Goal: Transaction & Acquisition: Purchase product/service

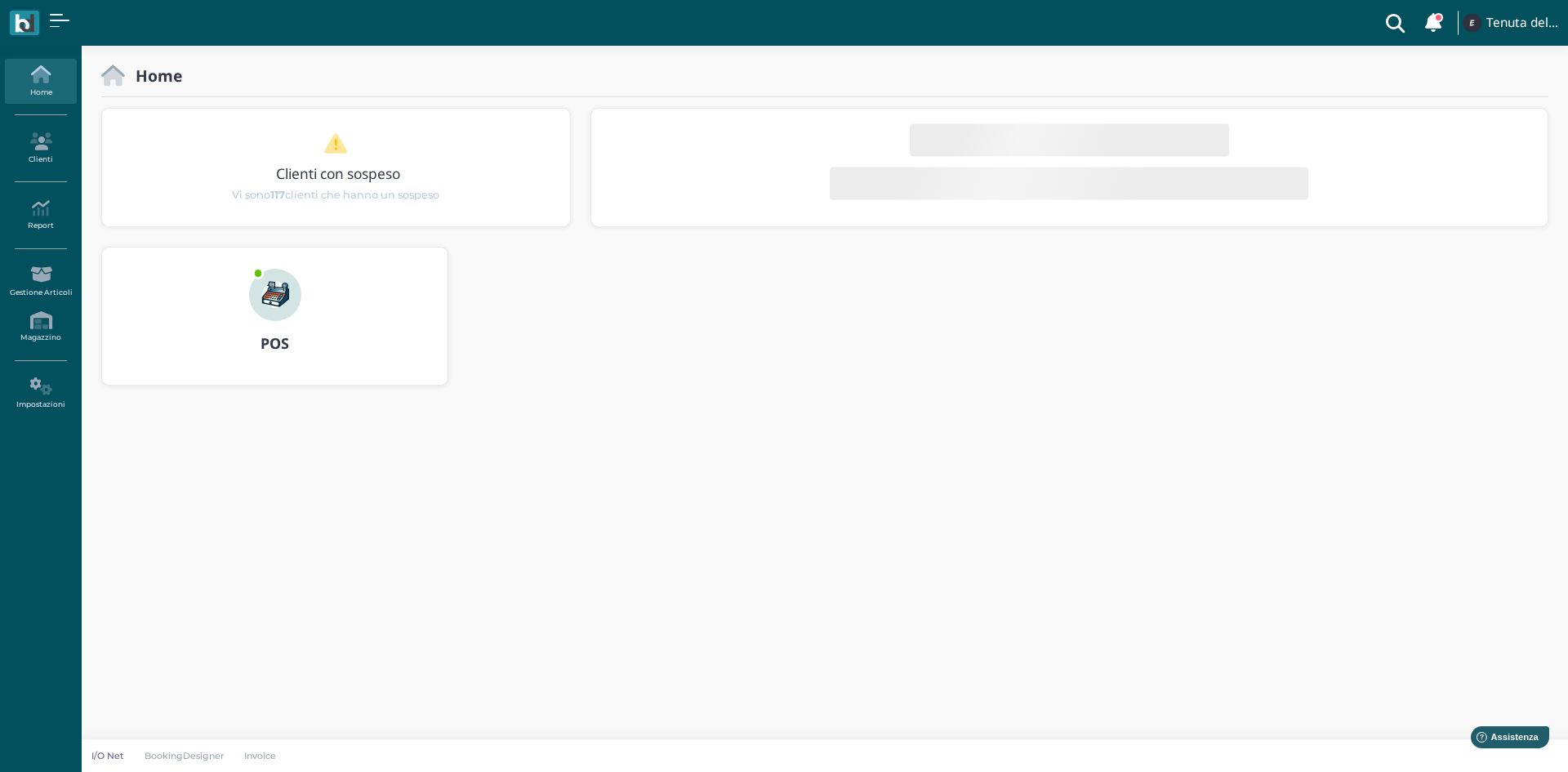
drag, startPoint x: 270, startPoint y: 293, endPoint x: 245, endPoint y: 297, distance: 25.3
click at [270, 292] on img at bounding box center [275, 295] width 52 height 52
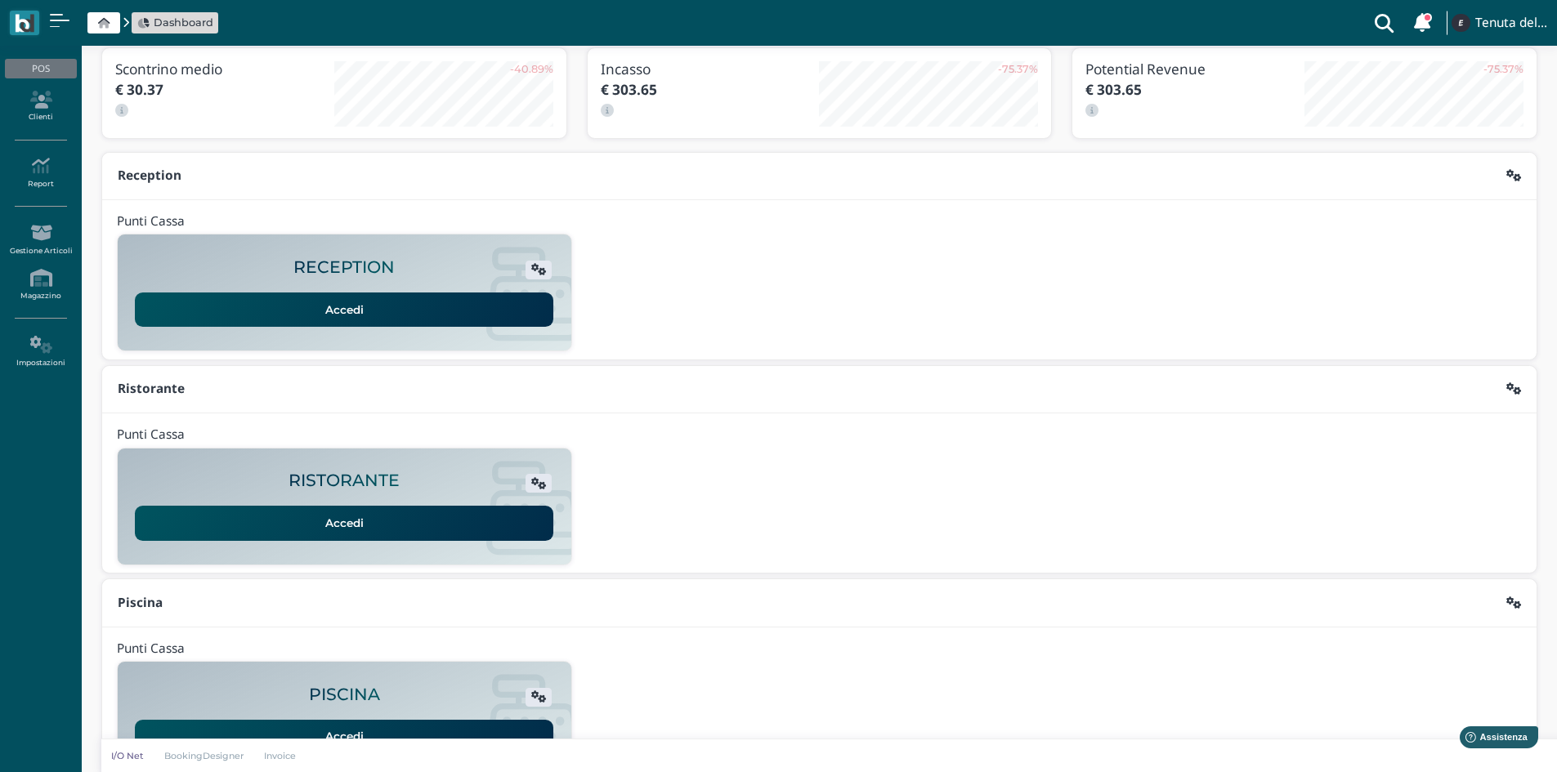
scroll to position [133, 0]
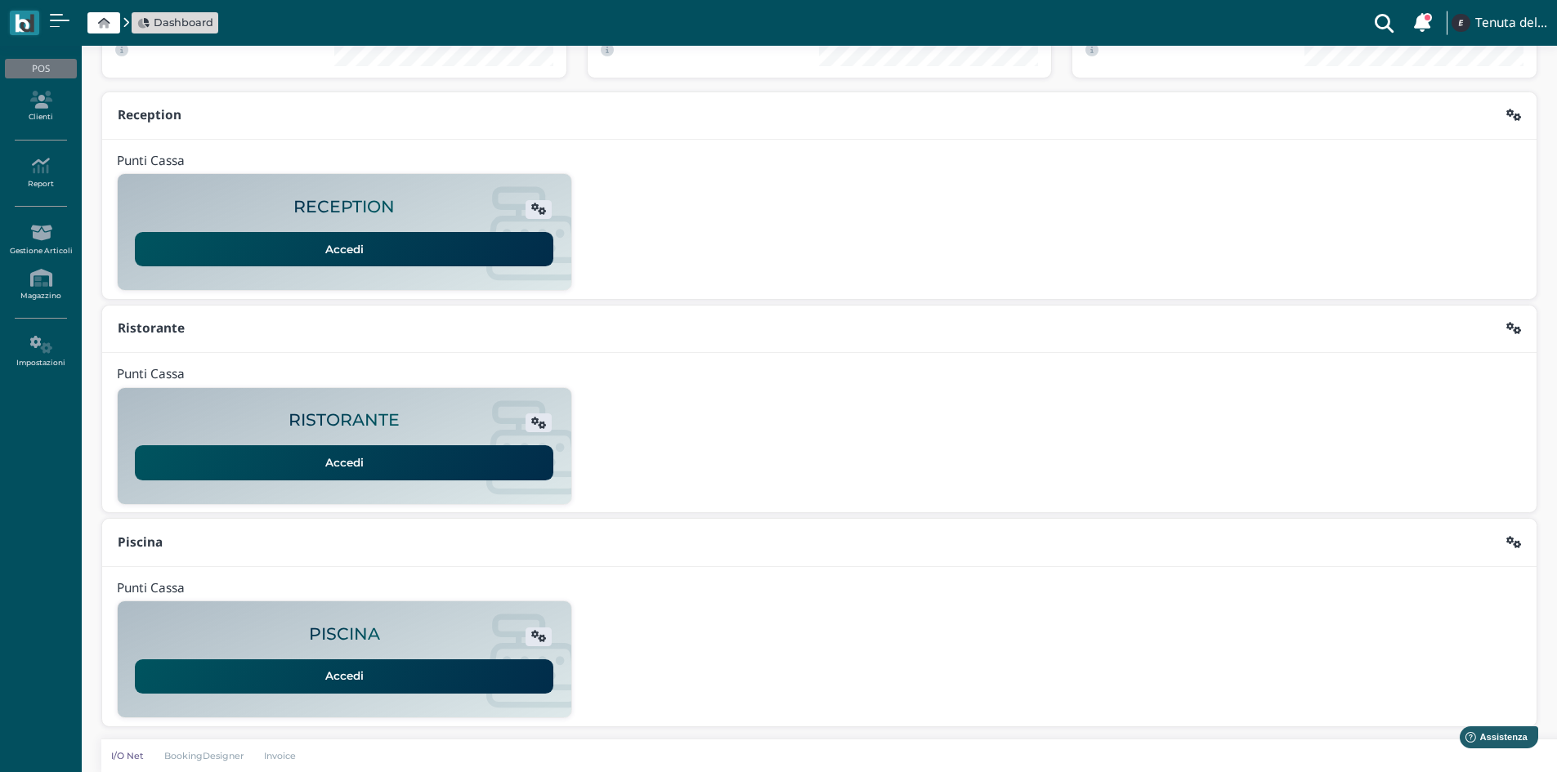
click at [341, 647] on div "PISCINA" at bounding box center [343, 637] width 423 height 24
click at [351, 660] on link "Accedi" at bounding box center [344, 677] width 418 height 34
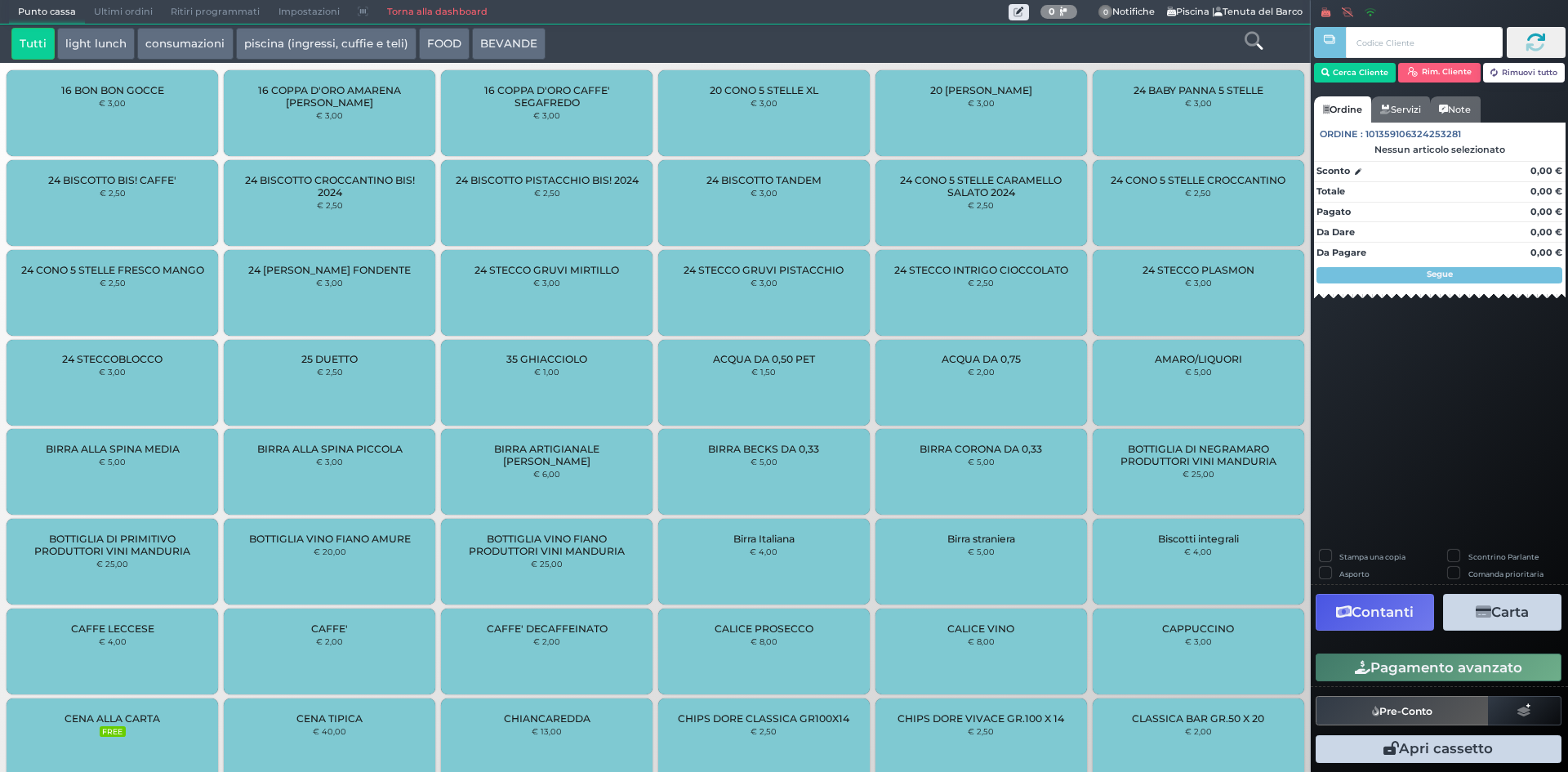
click at [1267, 38] on div at bounding box center [1253, 44] width 109 height 33
click at [1260, 40] on icon at bounding box center [1254, 41] width 18 height 18
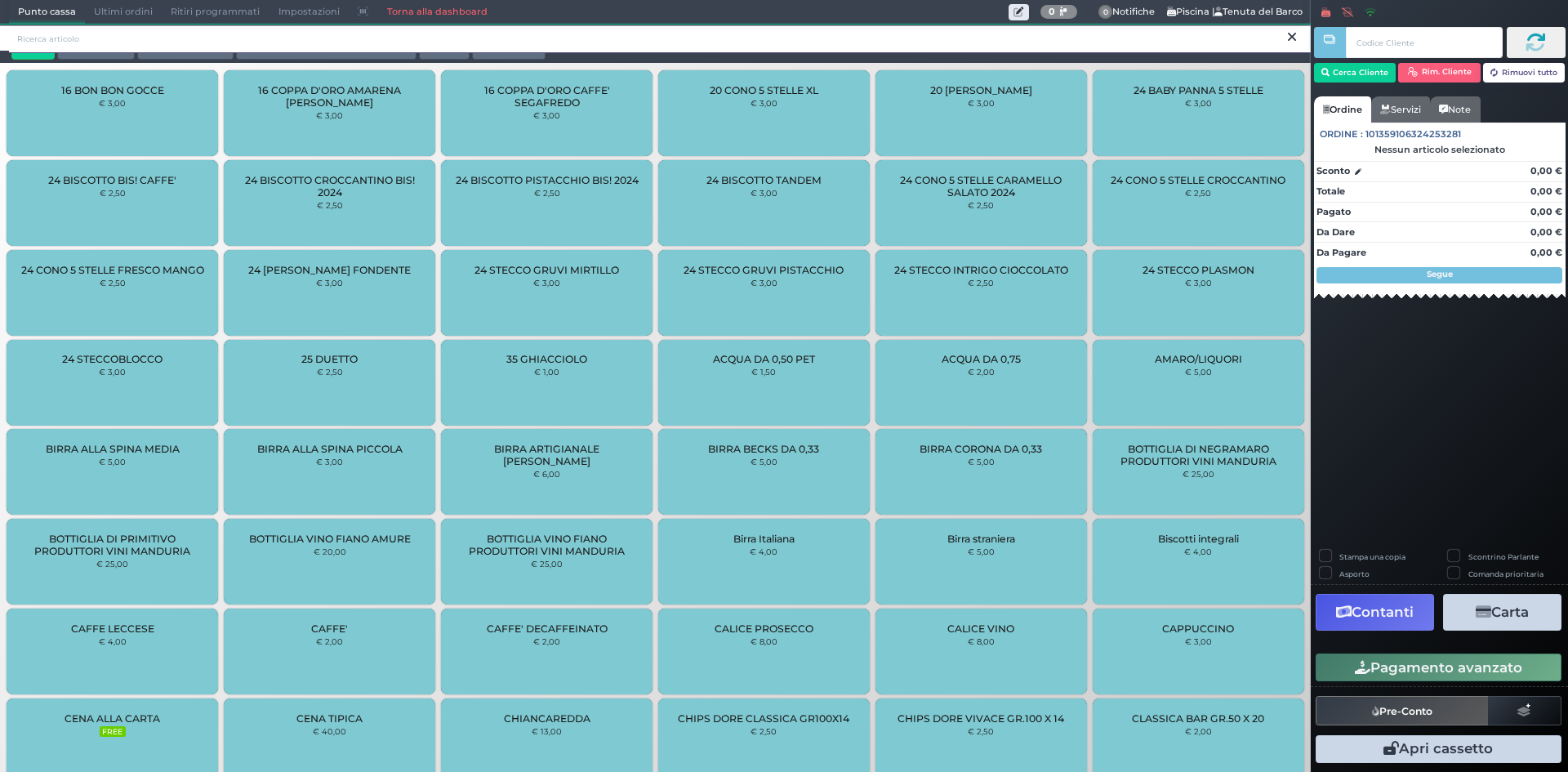
click at [584, 38] on input "search" at bounding box center [660, 39] width 1302 height 29
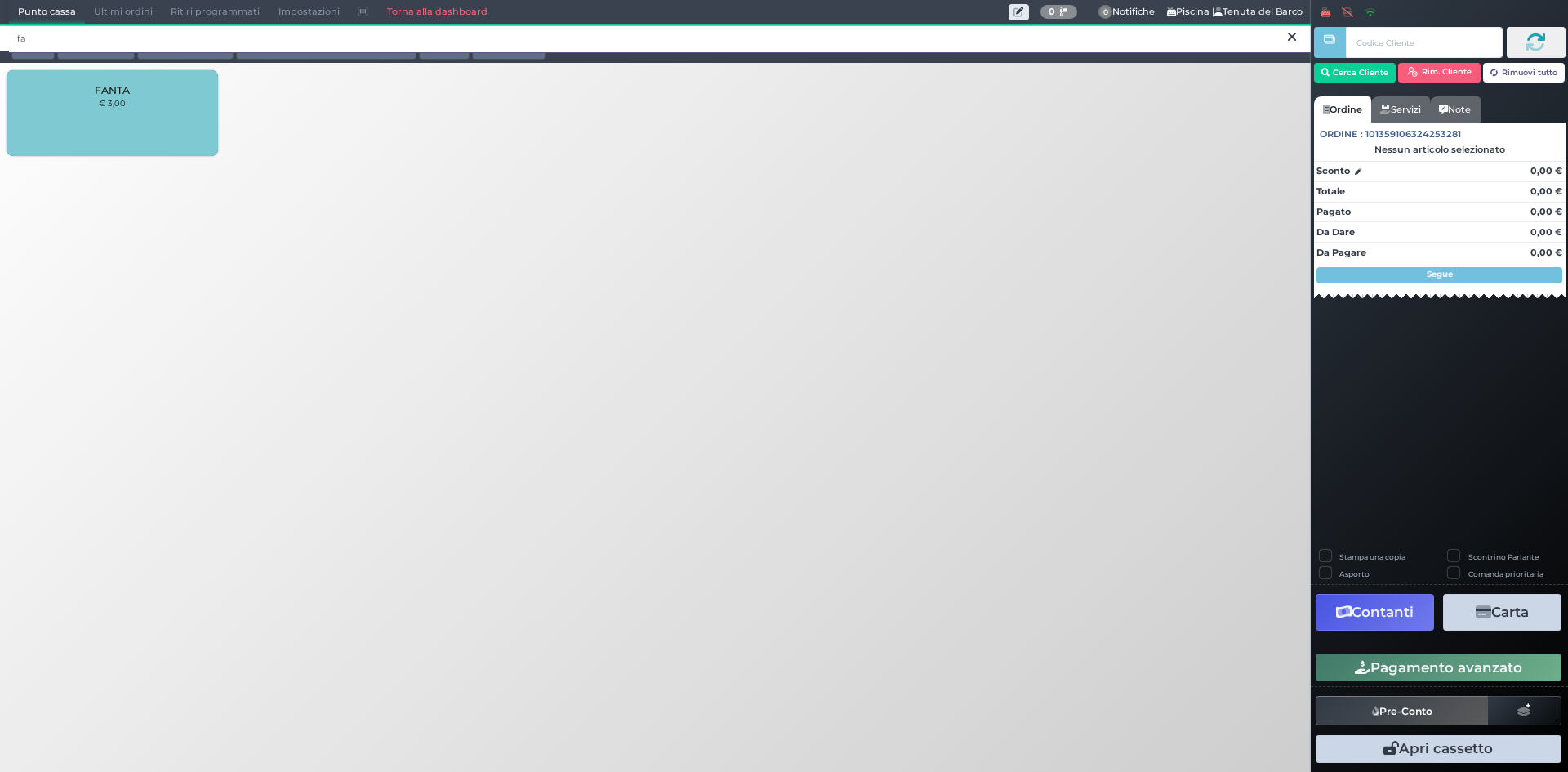
type input "f"
click at [771, 47] on input "coca" at bounding box center [660, 39] width 1302 height 29
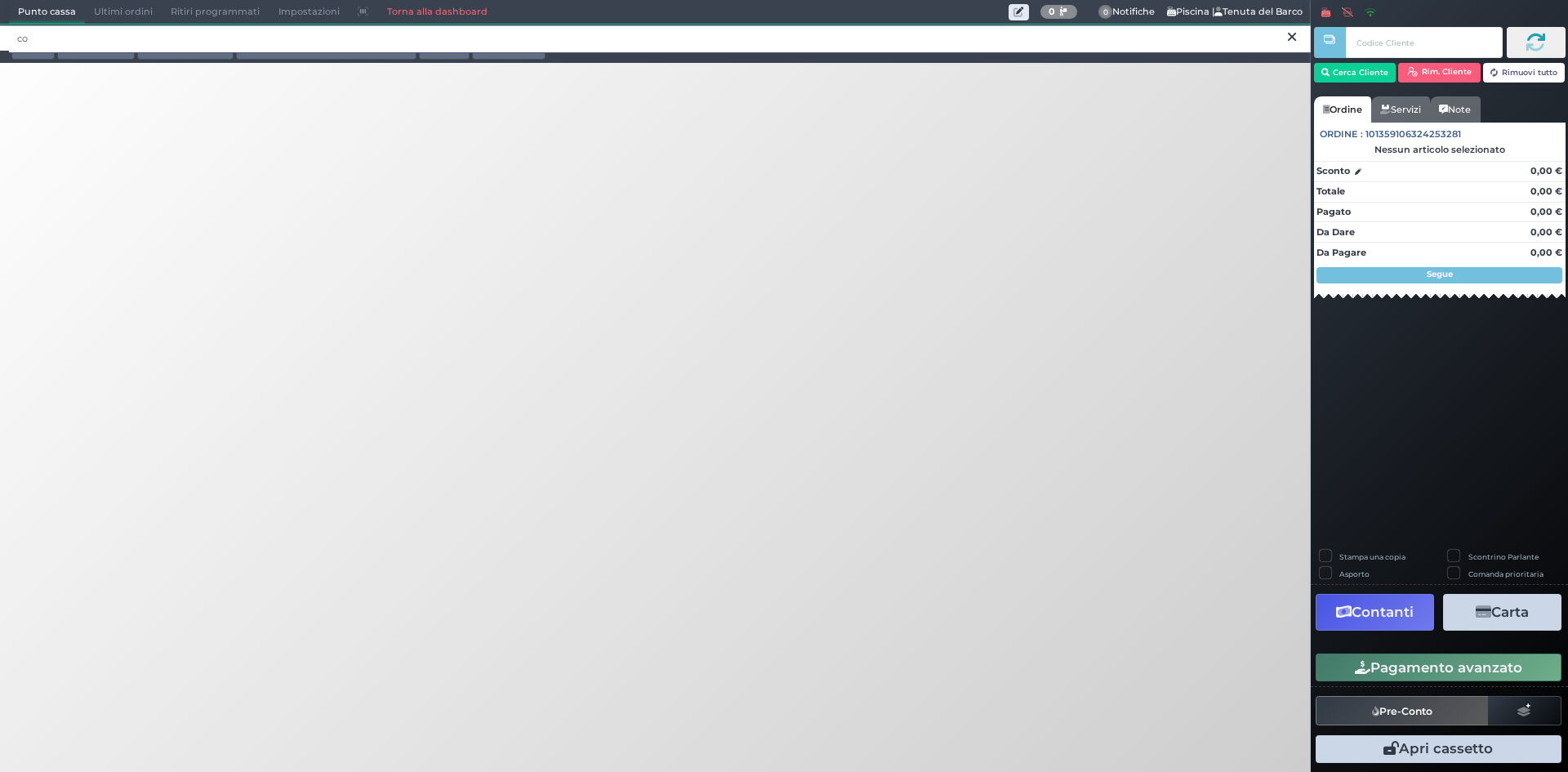
type input "c"
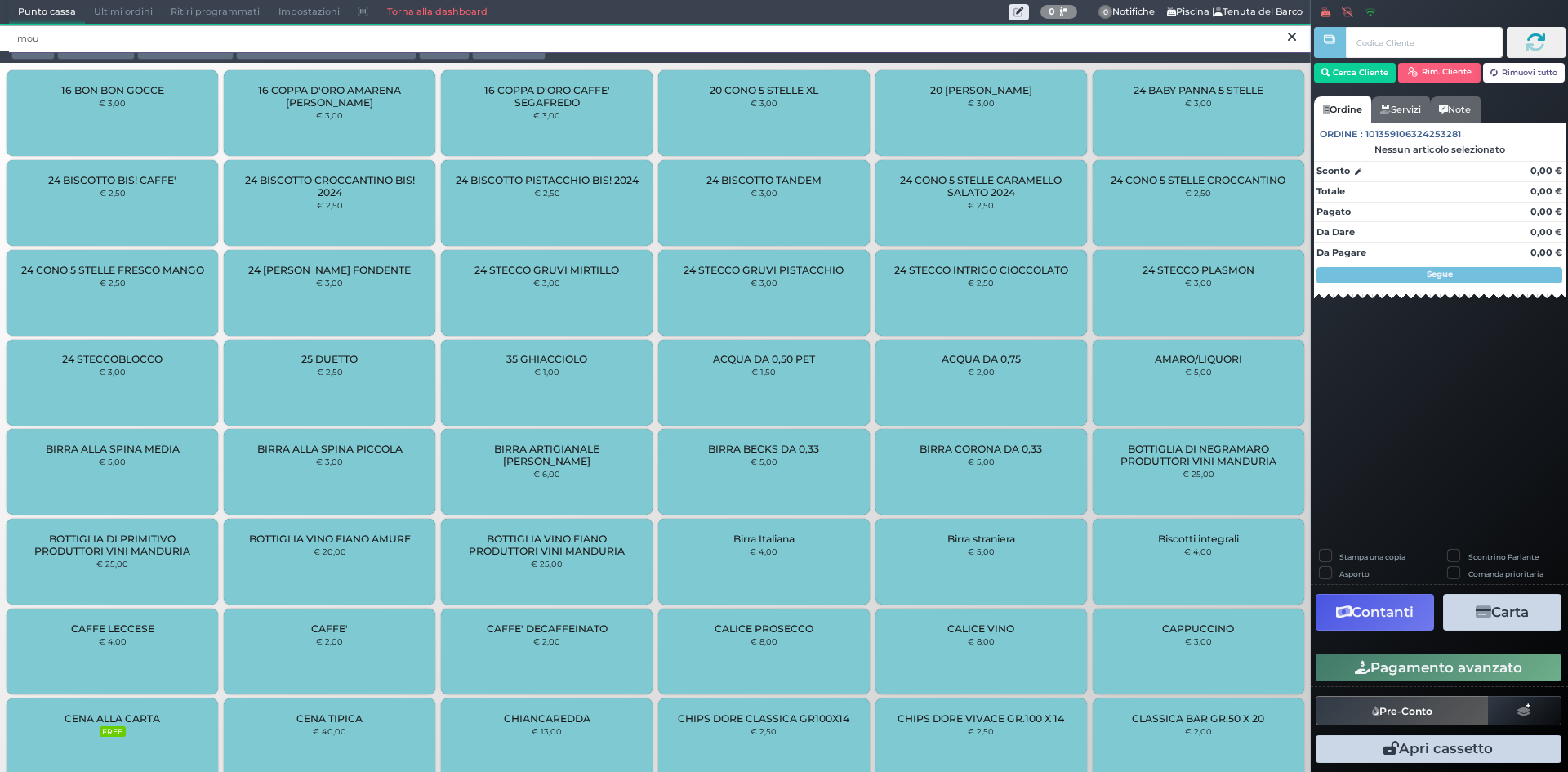
type input "mous"
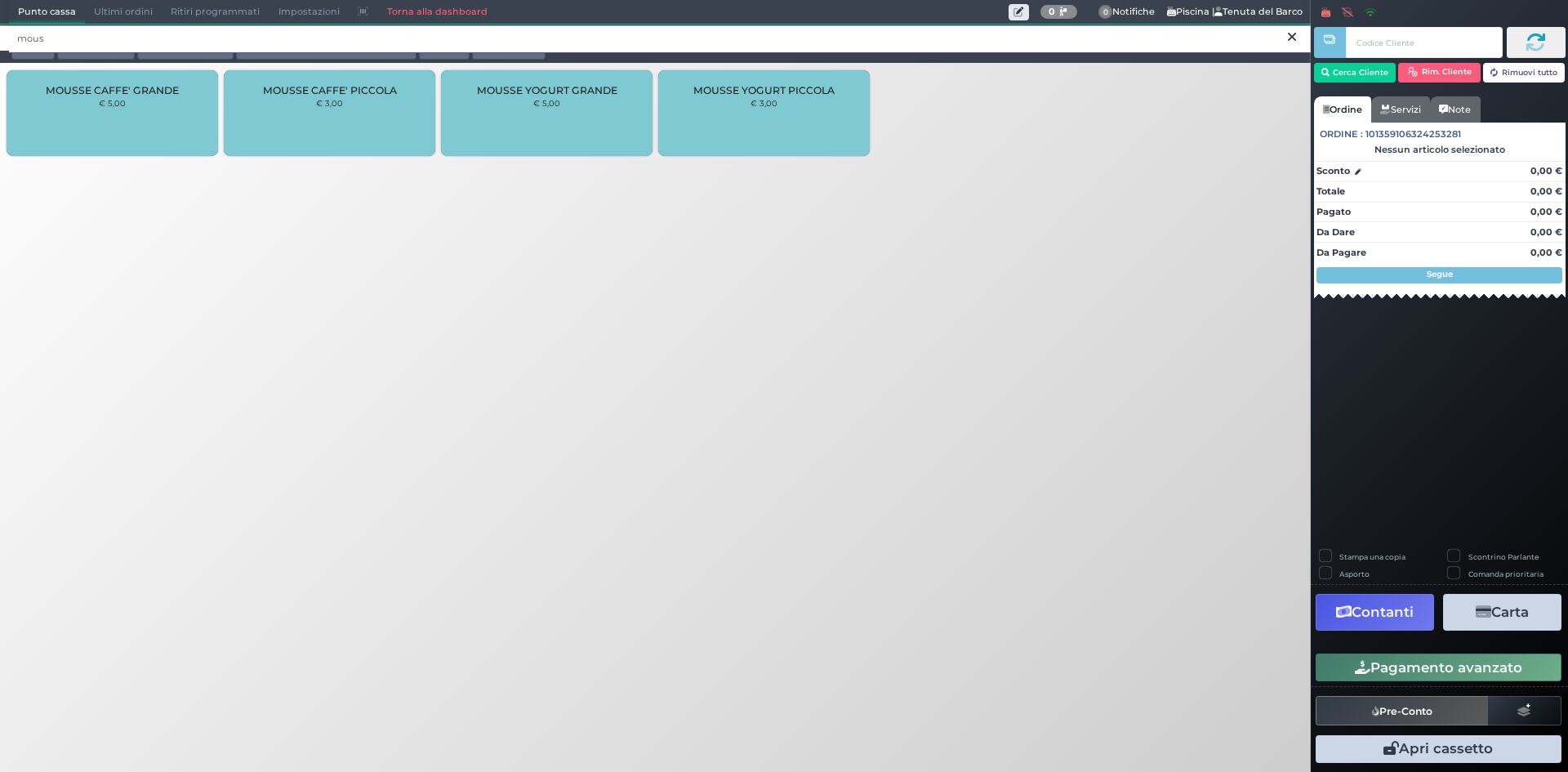
drag, startPoint x: 82, startPoint y: 37, endPoint x: 0, endPoint y: 35, distance: 82.0
click at [0, 35] on div "mous" at bounding box center [656, 38] width 1311 height 26
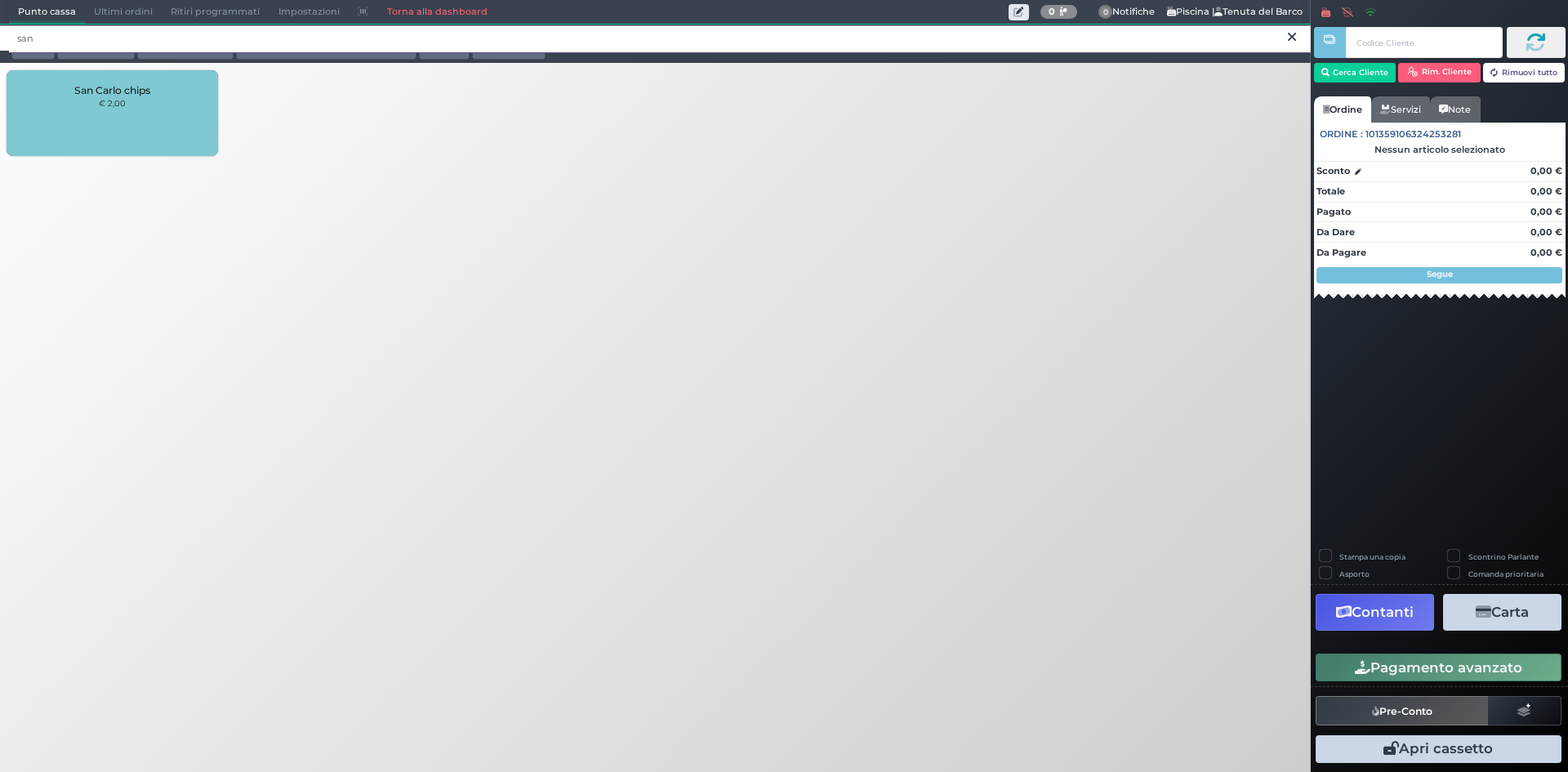
click at [458, 25] on div "Punto cassa [GEOGRAPHIC_DATA] Ultimi ordini Delivery Ritiri programmati Imposta…" at bounding box center [656, 82] width 1328 height 164
type input "s"
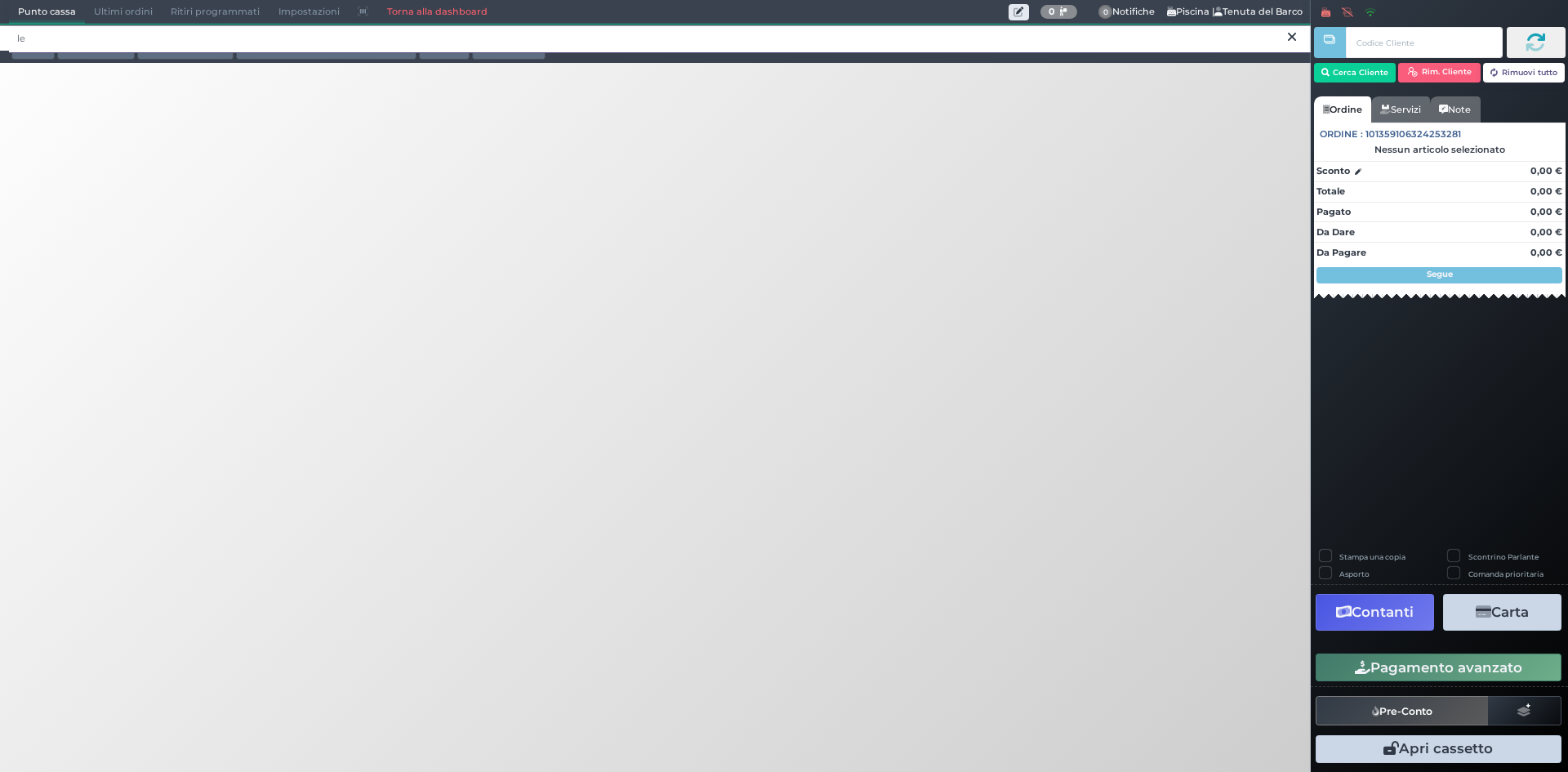
type input "l"
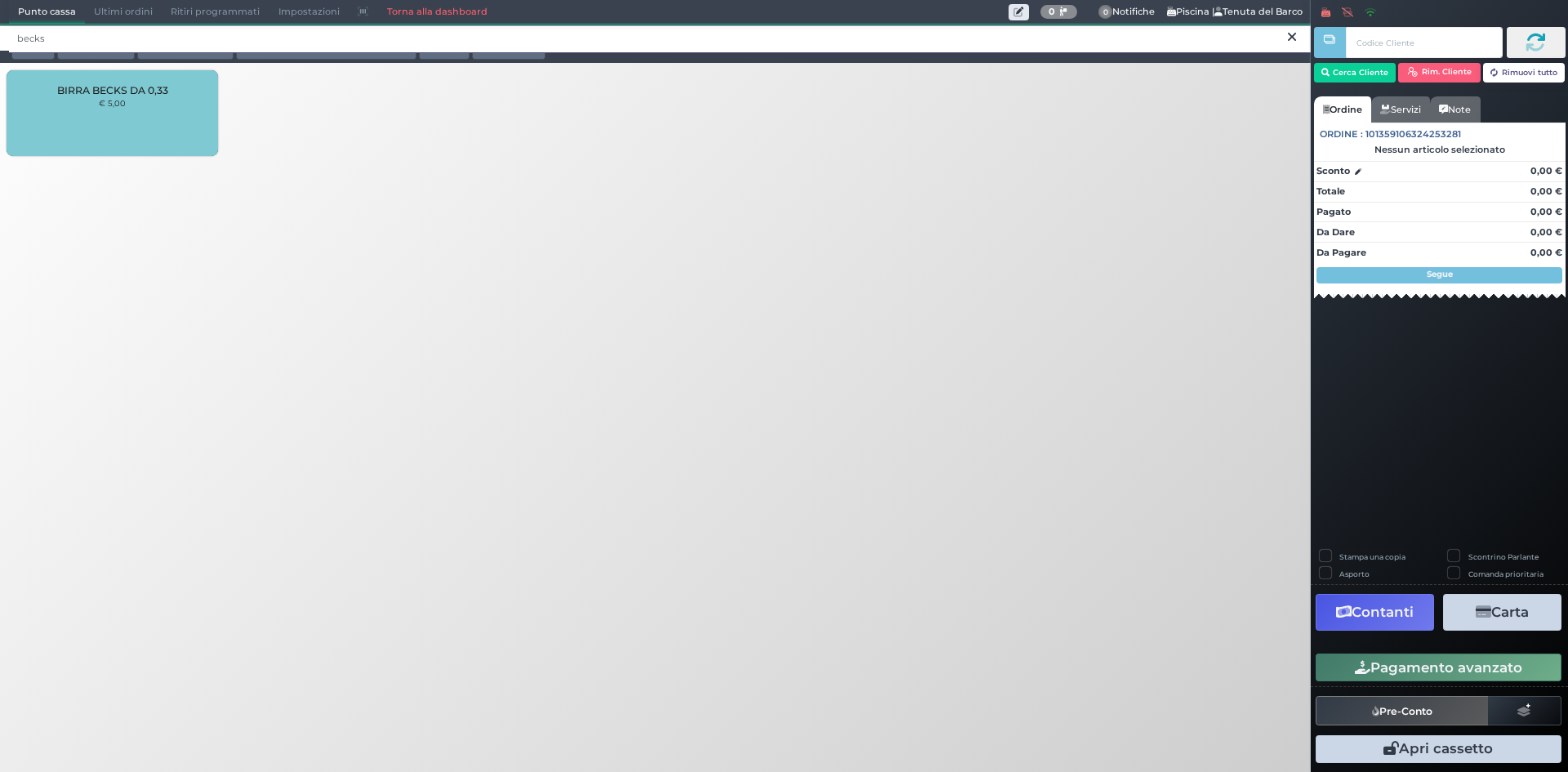
type input "becks"
